Goal: Navigation & Orientation: Find specific page/section

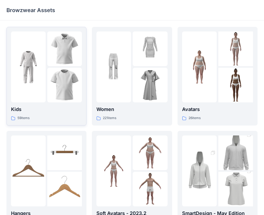
click at [40, 90] on div at bounding box center [28, 66] width 35 height 71
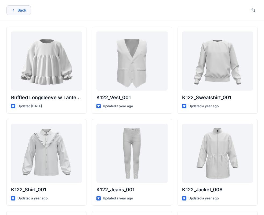
click at [16, 9] on button "Back" at bounding box center [18, 10] width 24 height 10
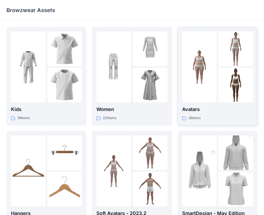
click at [221, 78] on img at bounding box center [235, 85] width 35 height 35
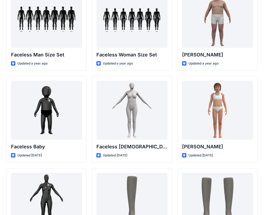
scroll to position [211, 0]
